Goal: Check status: Check status

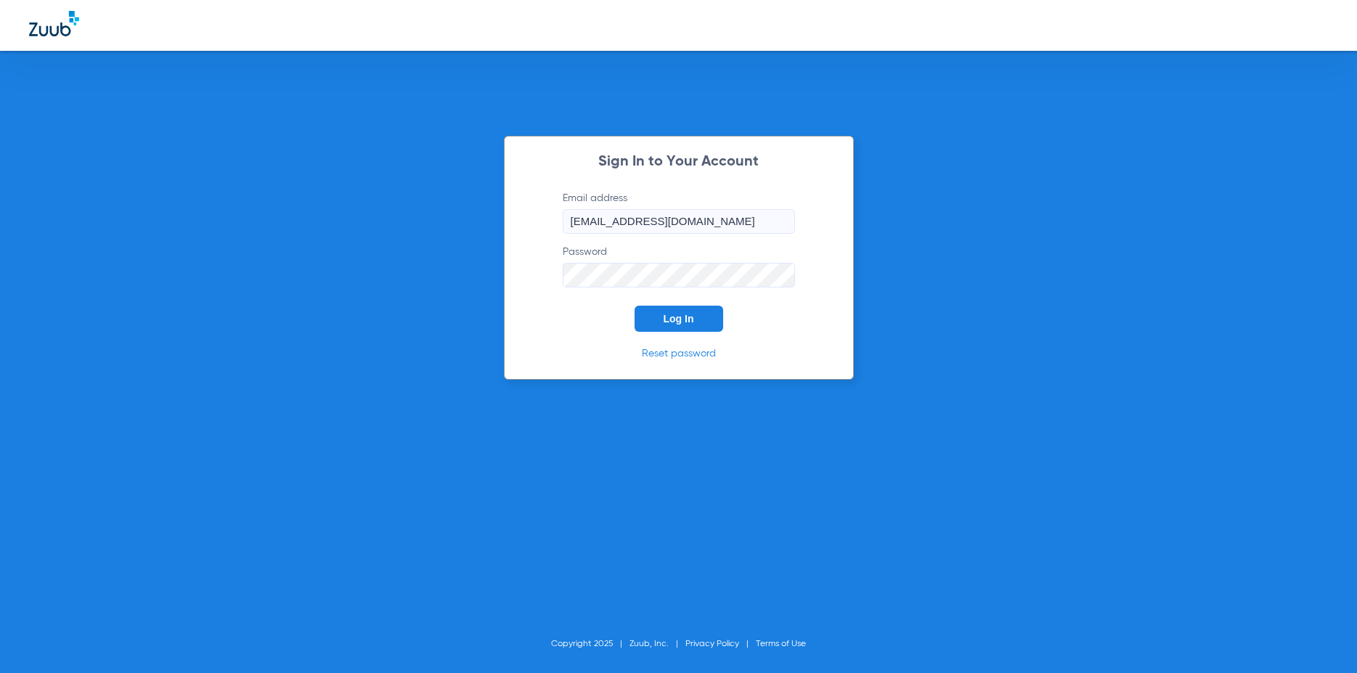
click at [717, 322] on button "Log In" at bounding box center [679, 319] width 89 height 26
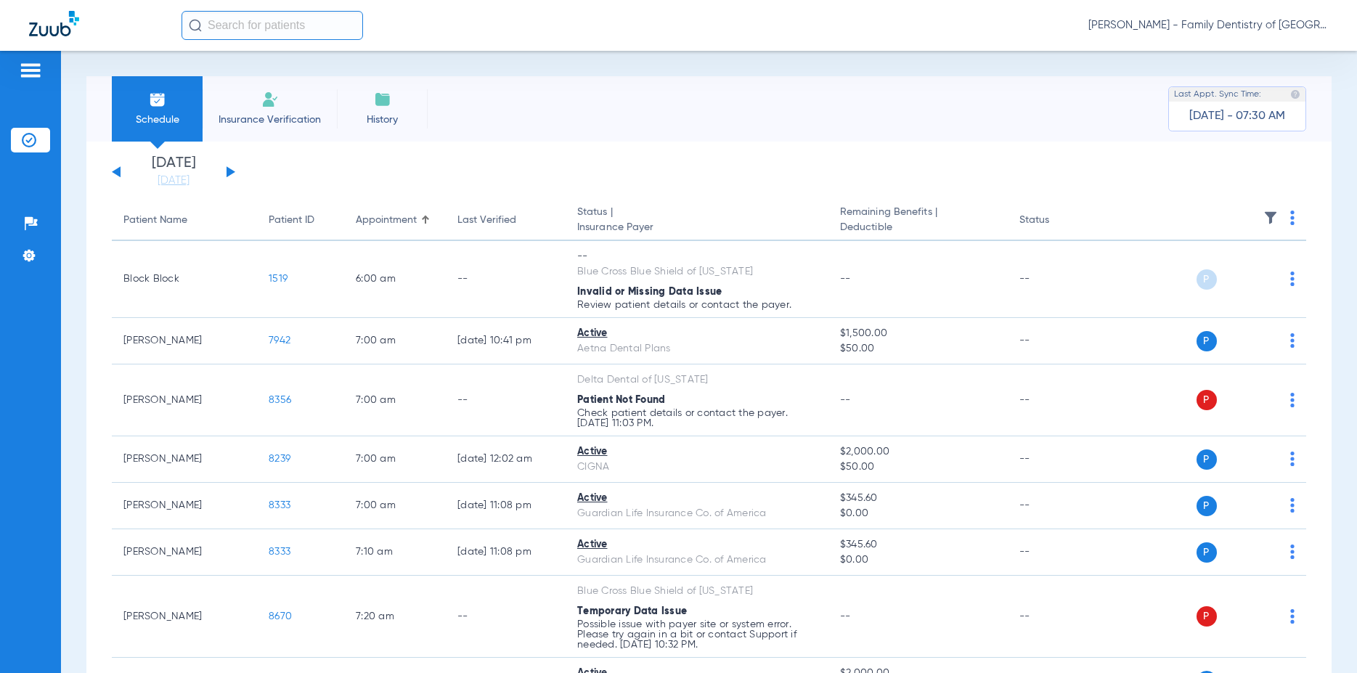
click at [230, 172] on button at bounding box center [231, 171] width 9 height 11
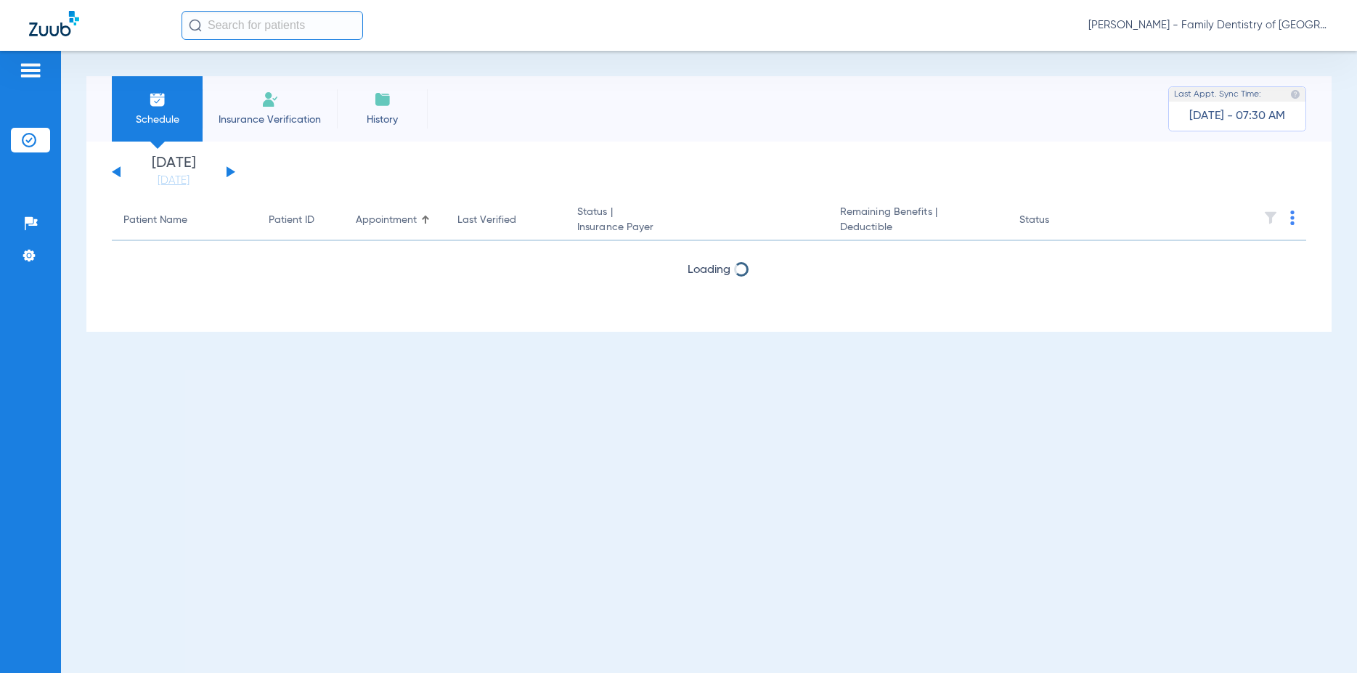
click at [230, 172] on button at bounding box center [231, 171] width 9 height 11
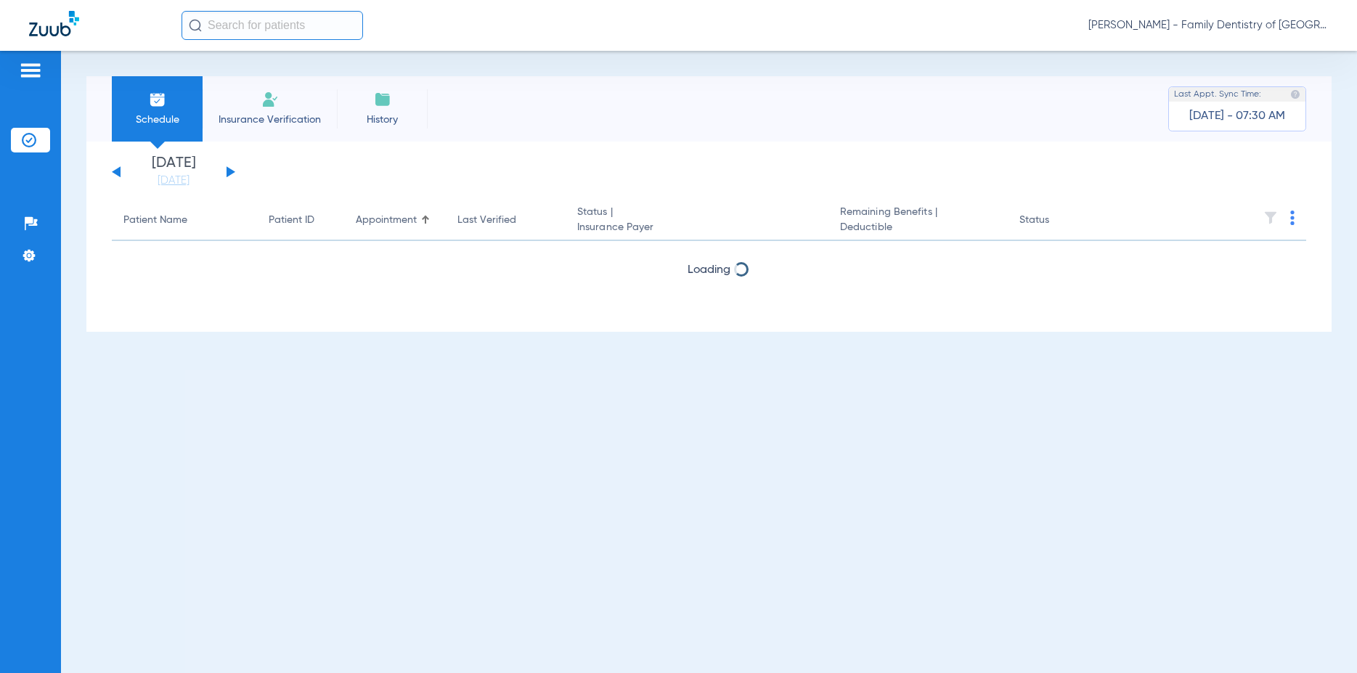
click at [230, 172] on button at bounding box center [231, 171] width 9 height 11
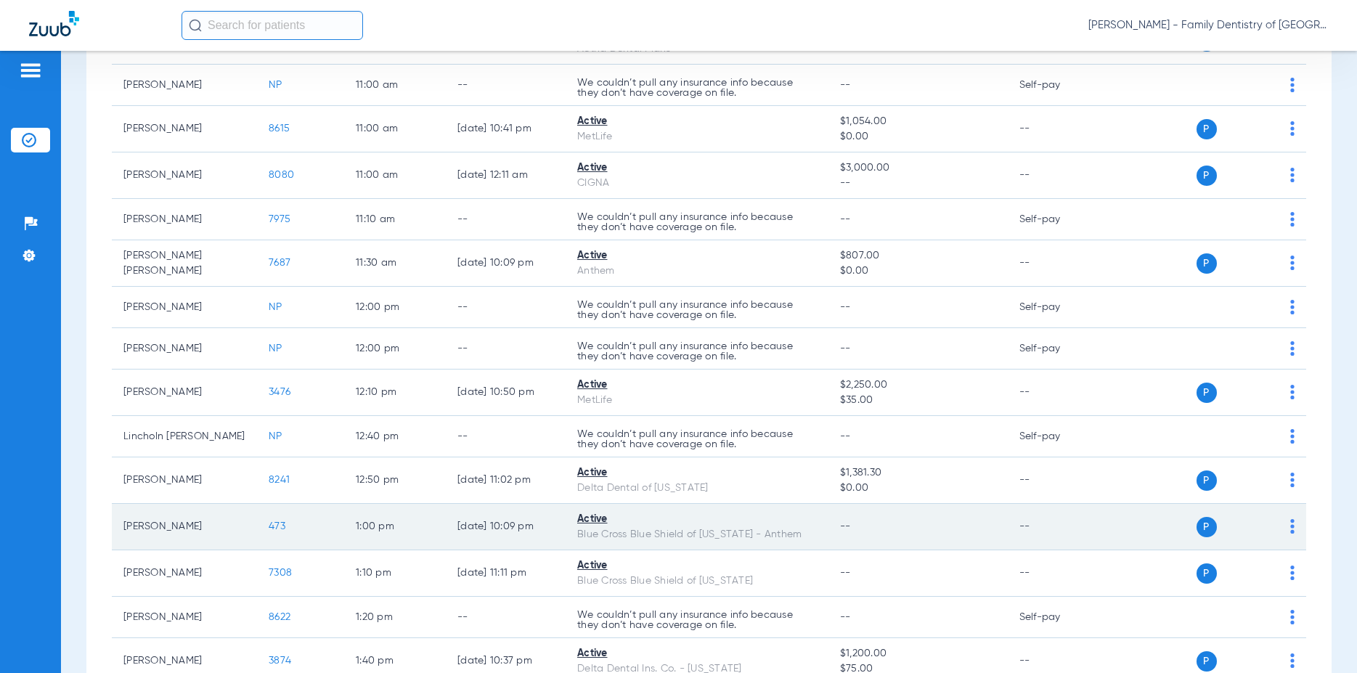
scroll to position [1349, 0]
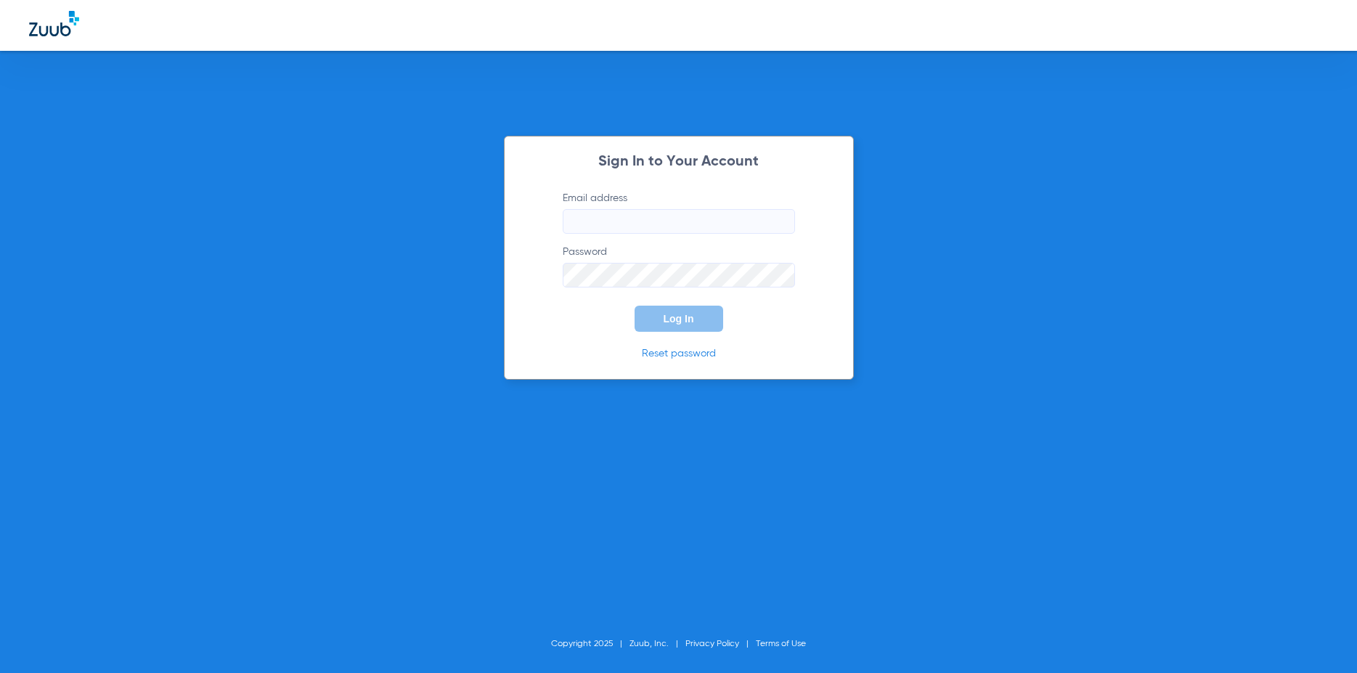
type input "[EMAIL_ADDRESS][DOMAIN_NAME]"
